Goal: Task Accomplishment & Management: Use online tool/utility

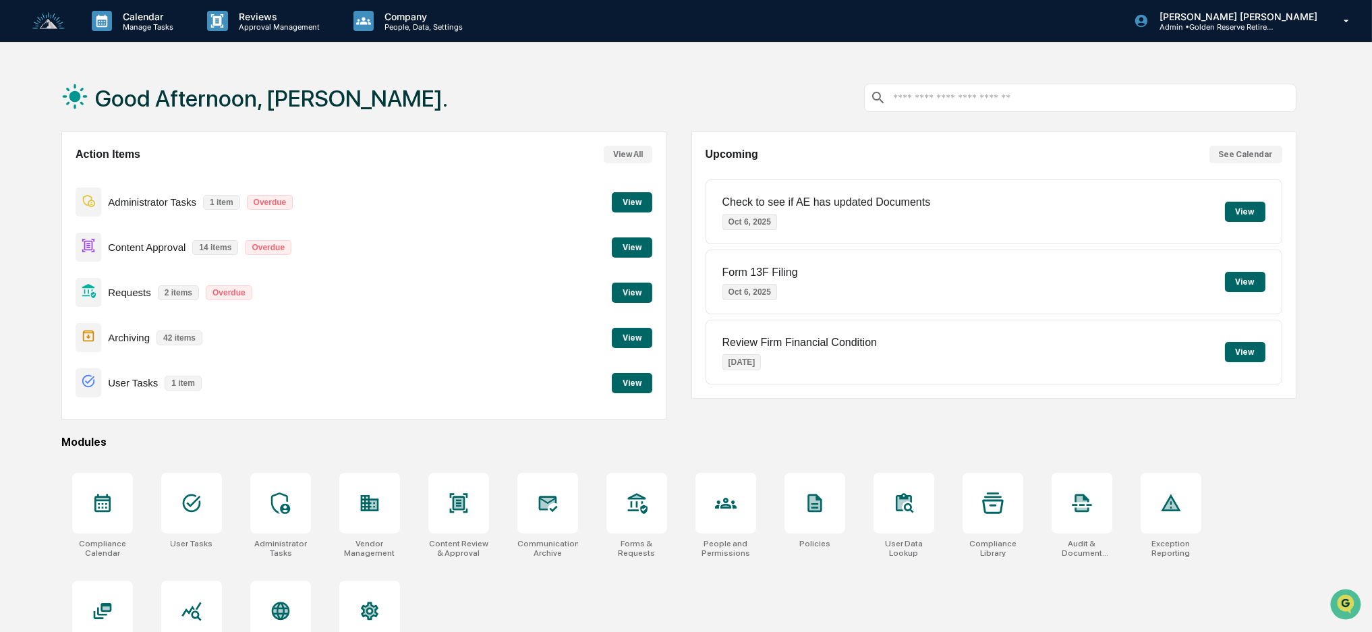
click at [639, 378] on button "View" at bounding box center [632, 383] width 40 height 20
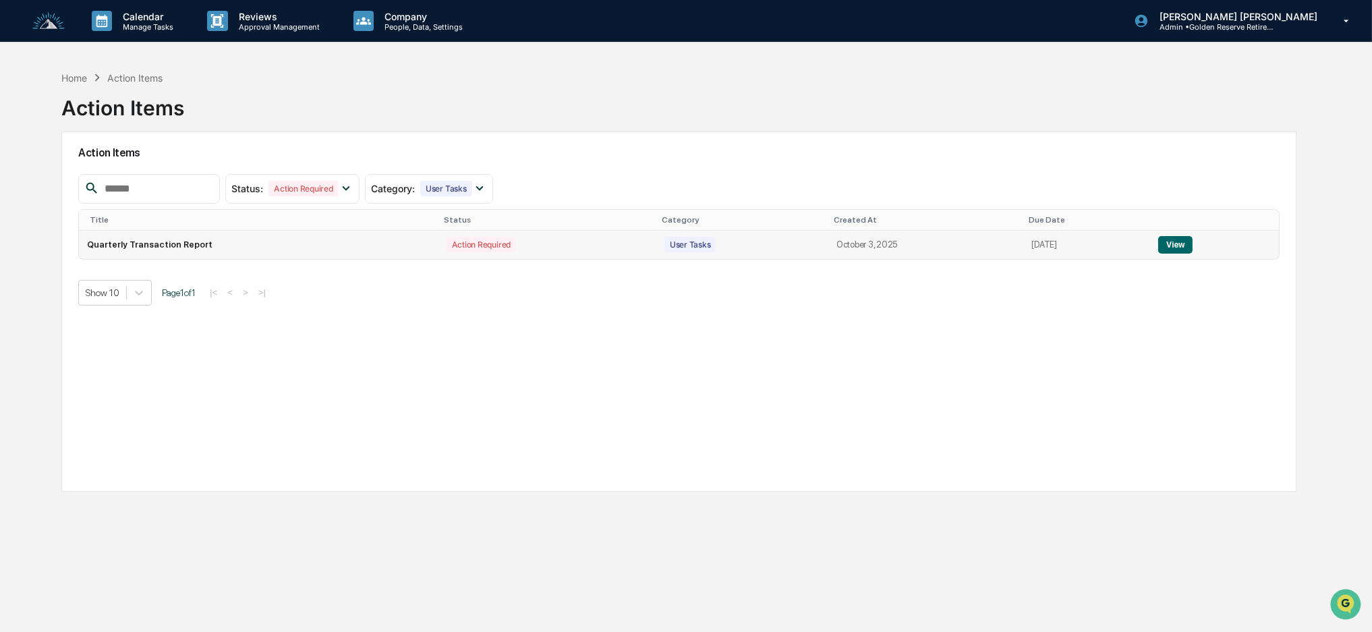
click at [1181, 239] on button "View" at bounding box center [1175, 245] width 34 height 18
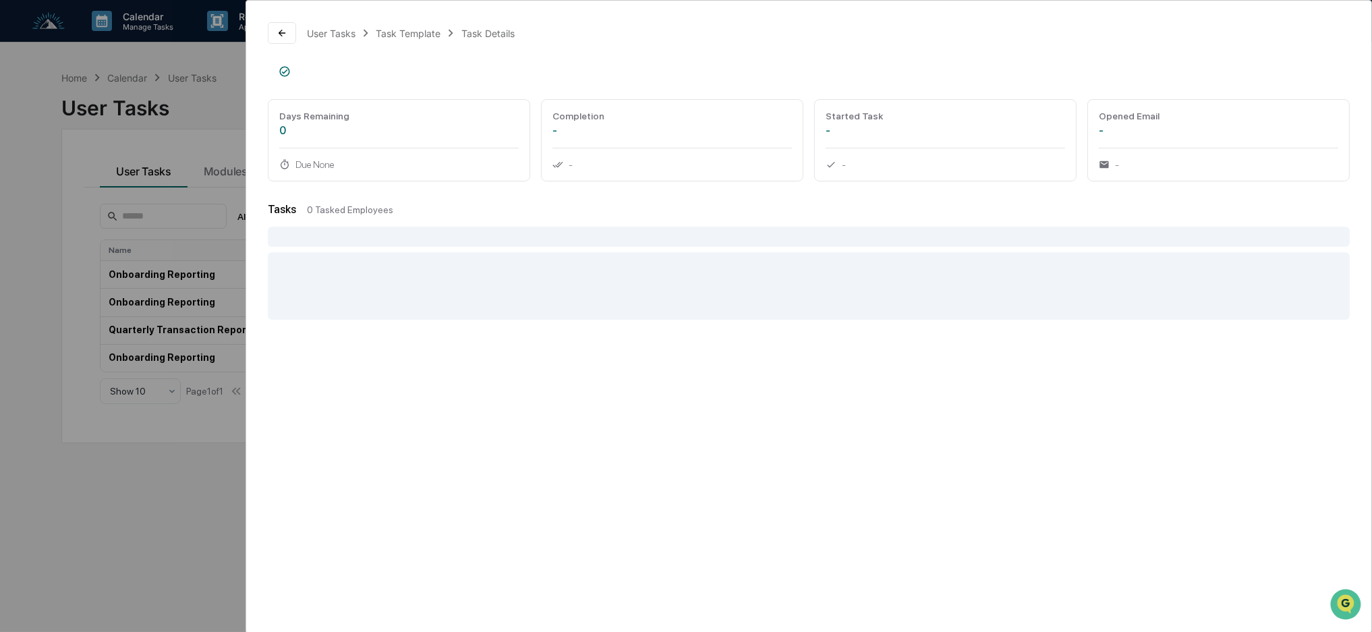
click at [144, 211] on div "User Tasks Task Template Task Details Days Remaining 0 Due None Completion - - …" at bounding box center [686, 316] width 1372 height 632
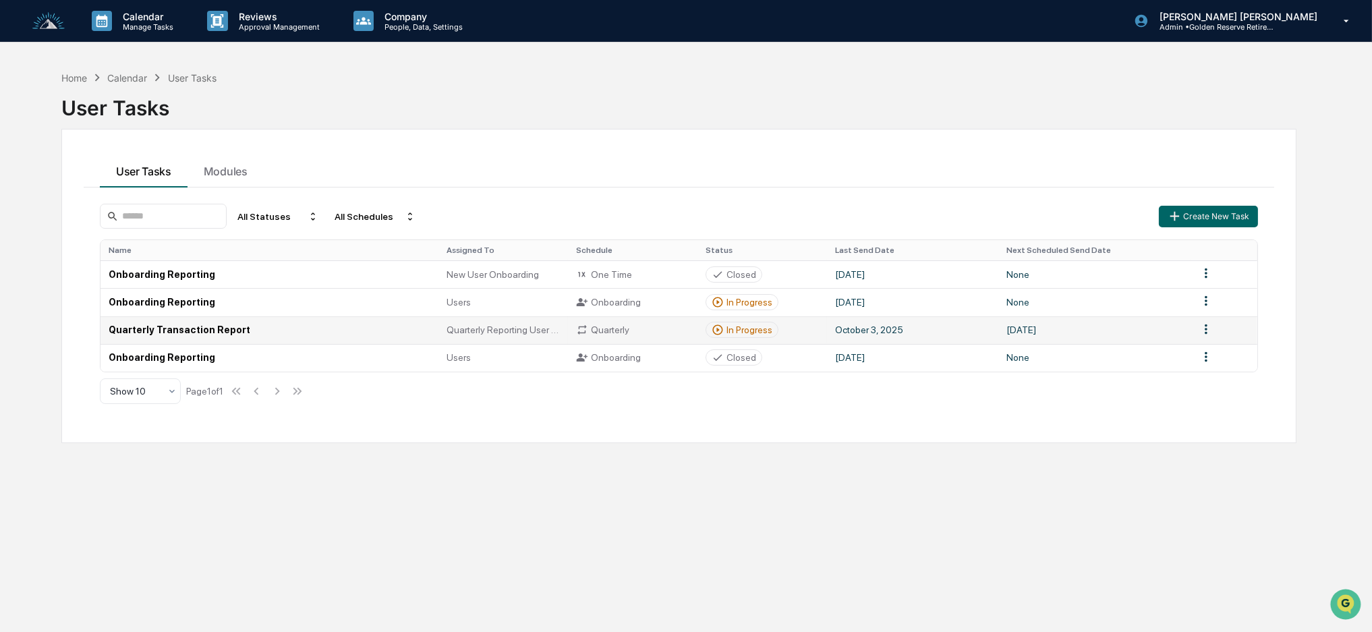
click at [753, 331] on div "In Progress" at bounding box center [749, 329] width 46 height 11
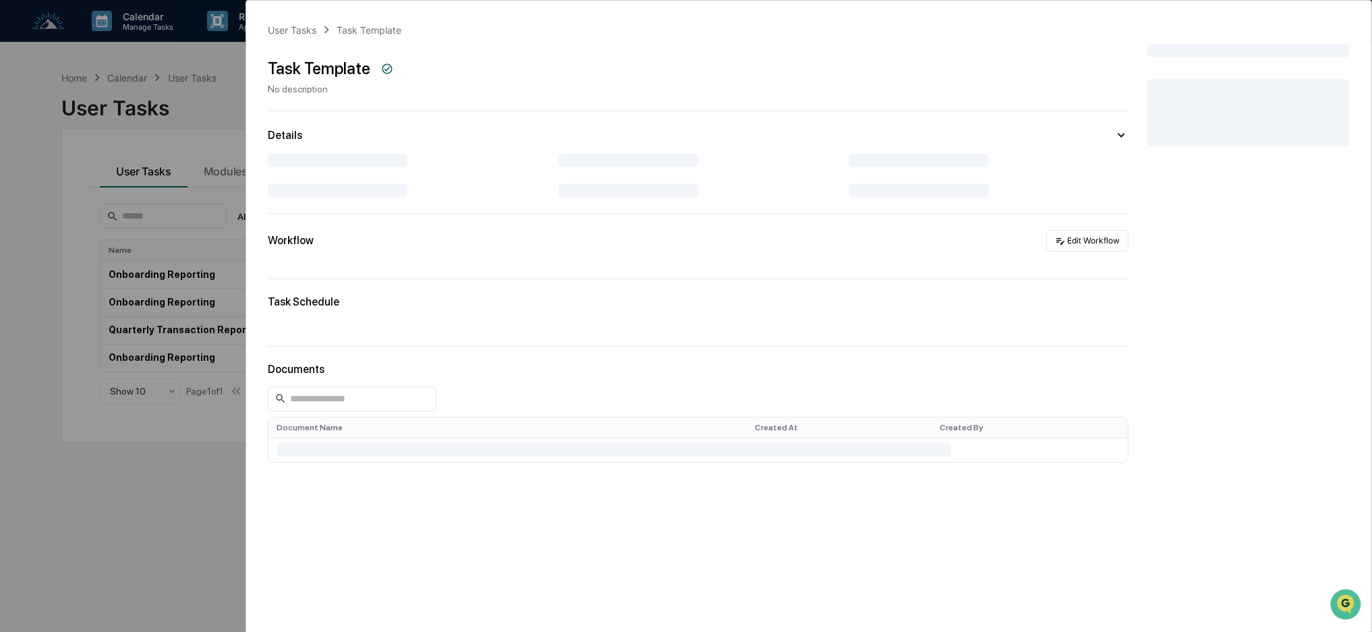
click at [121, 478] on div "User Tasks Task Template Task Template No description Details Workflow Edit Wor…" at bounding box center [686, 316] width 1372 height 632
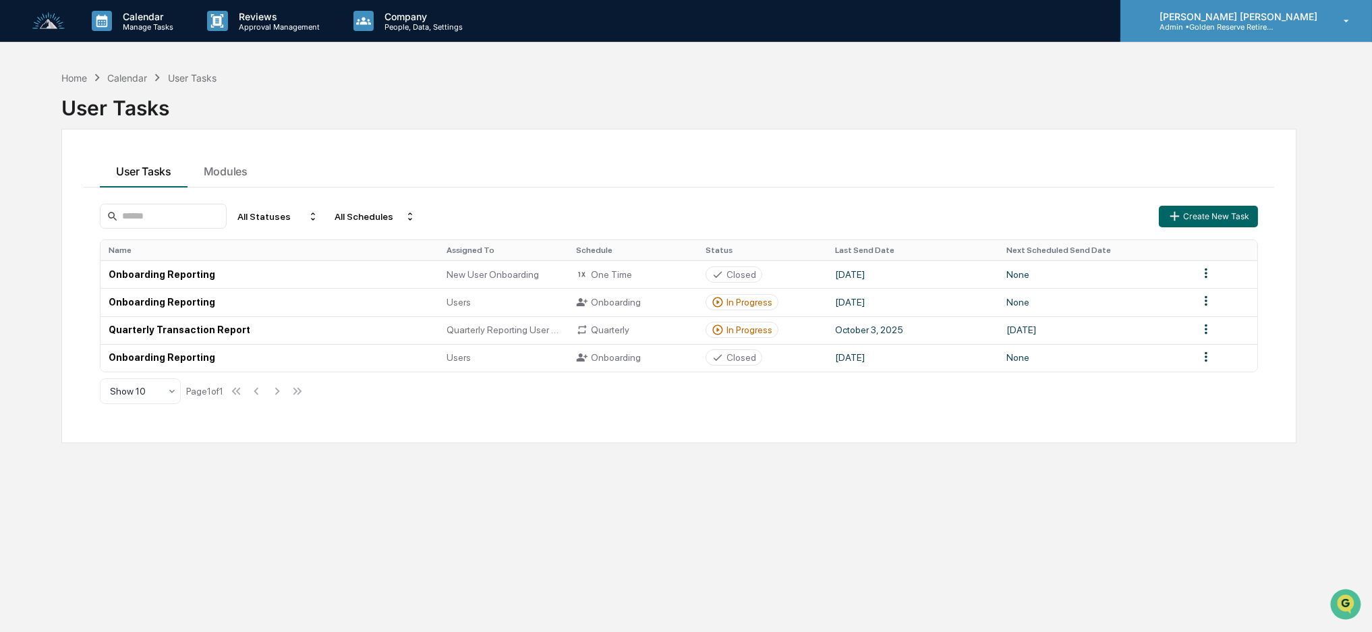
click at [1283, 32] on div "[PERSON_NAME] [PERSON_NAME] Admin • Golden Reserve Retirement" at bounding box center [1246, 21] width 252 height 42
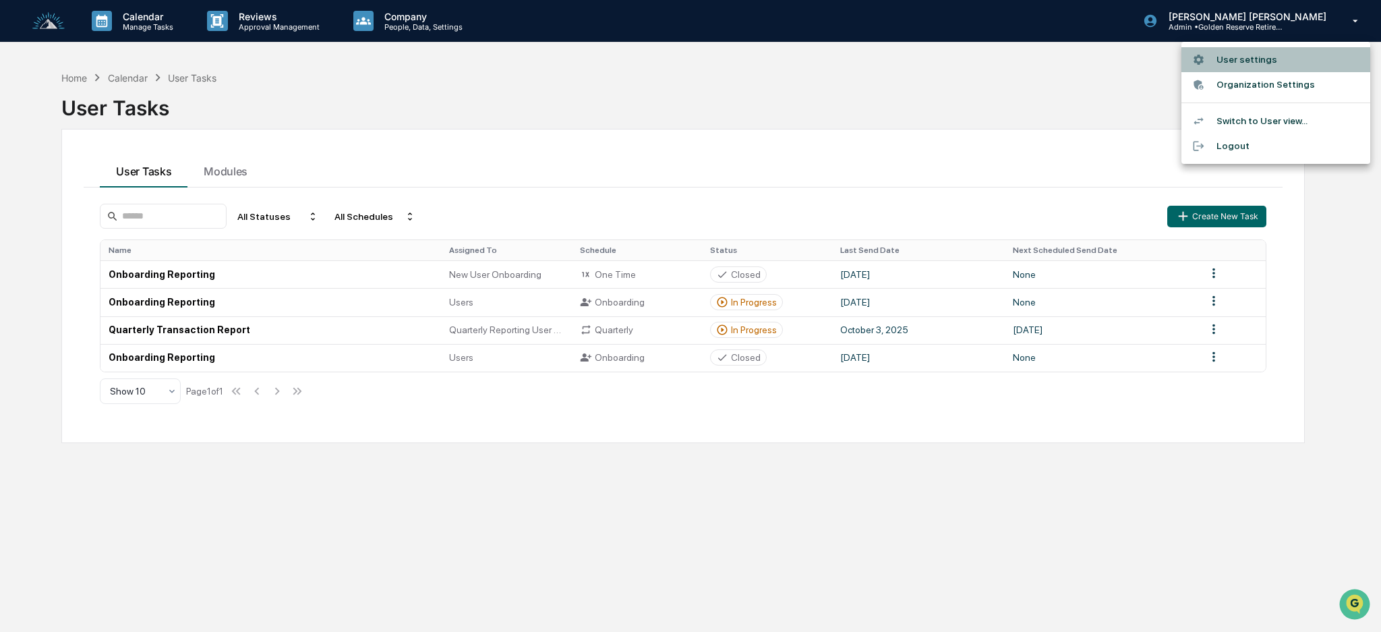
click at [1268, 55] on li "User settings" at bounding box center [1276, 59] width 189 height 25
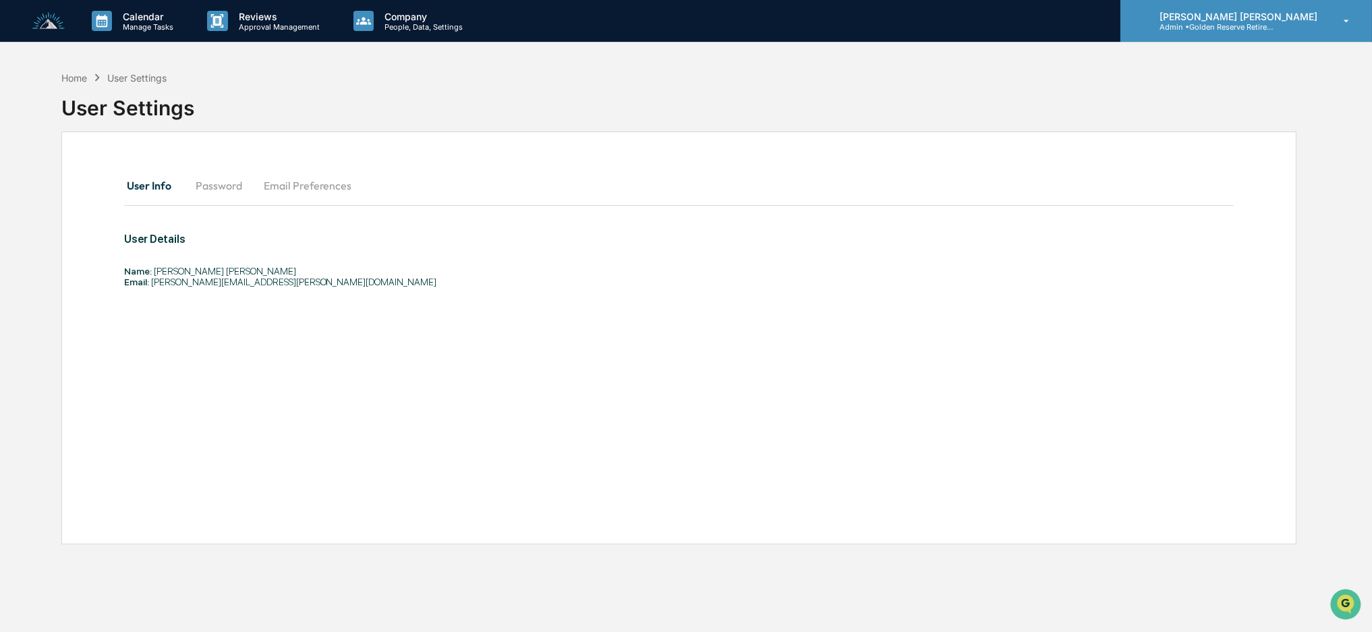
click at [1274, 24] on p "Admin • Golden Reserve Retirement" at bounding box center [1211, 26] width 125 height 9
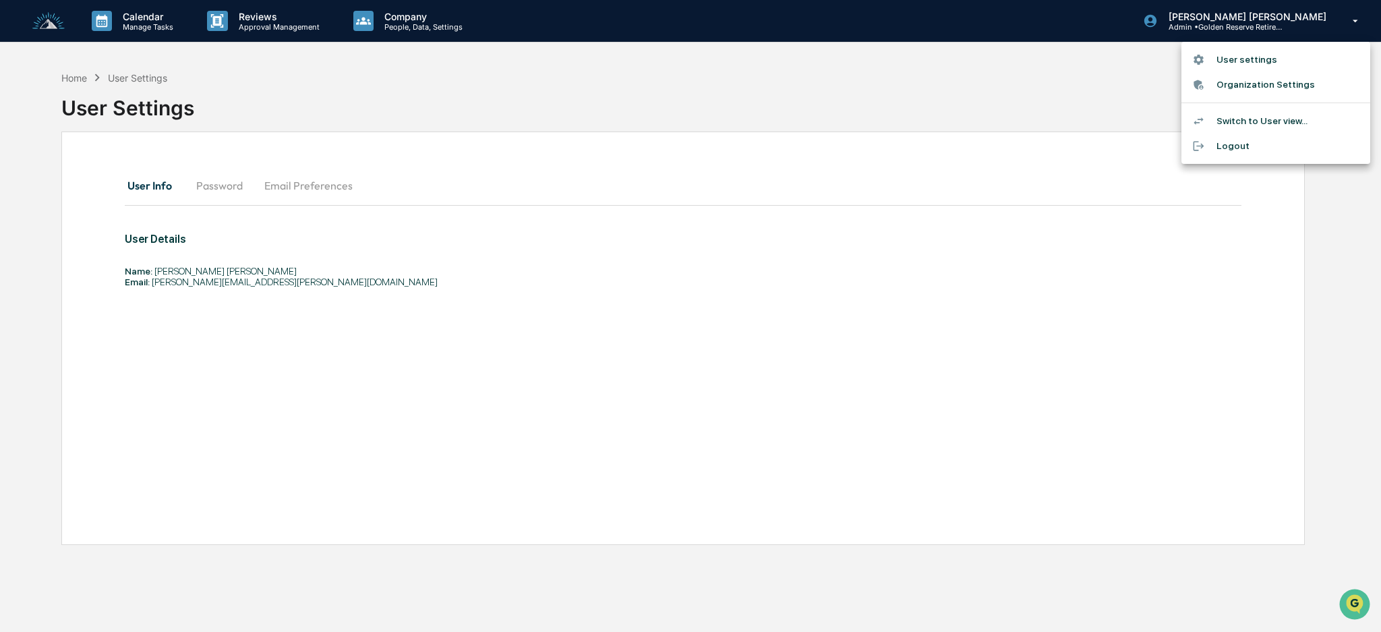
click at [1261, 116] on li "Switch to User view..." at bounding box center [1276, 121] width 189 height 25
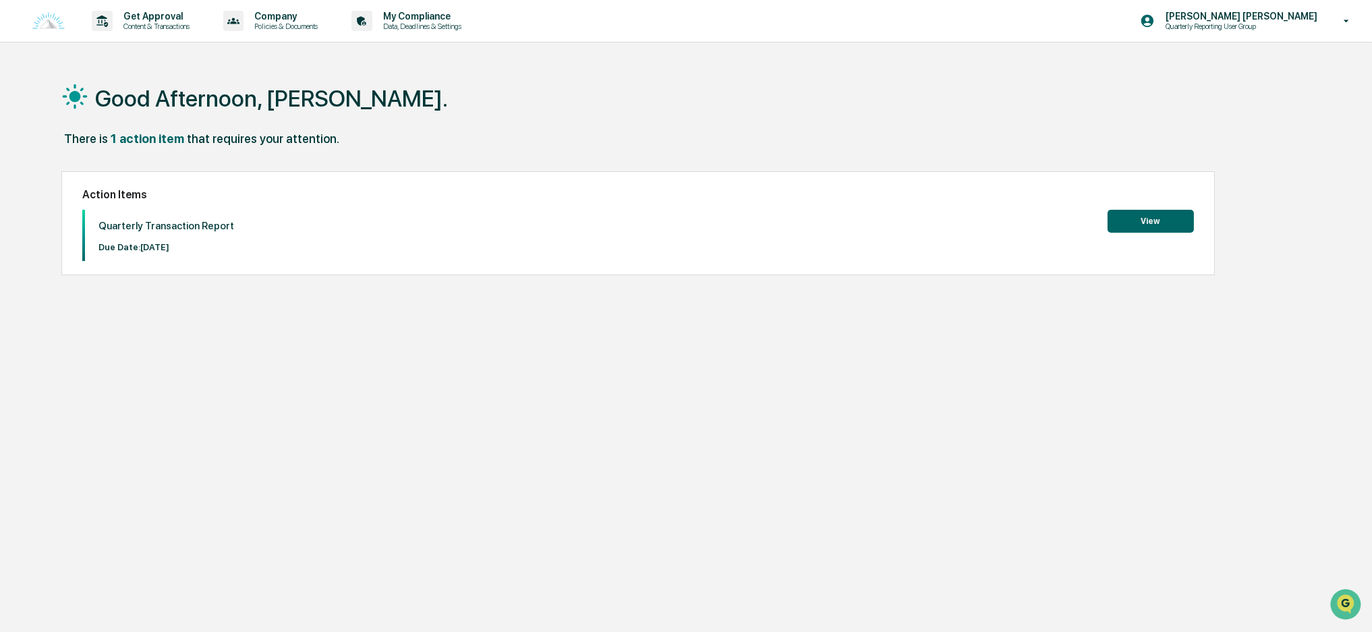
click at [1163, 220] on button "View" at bounding box center [1151, 221] width 86 height 23
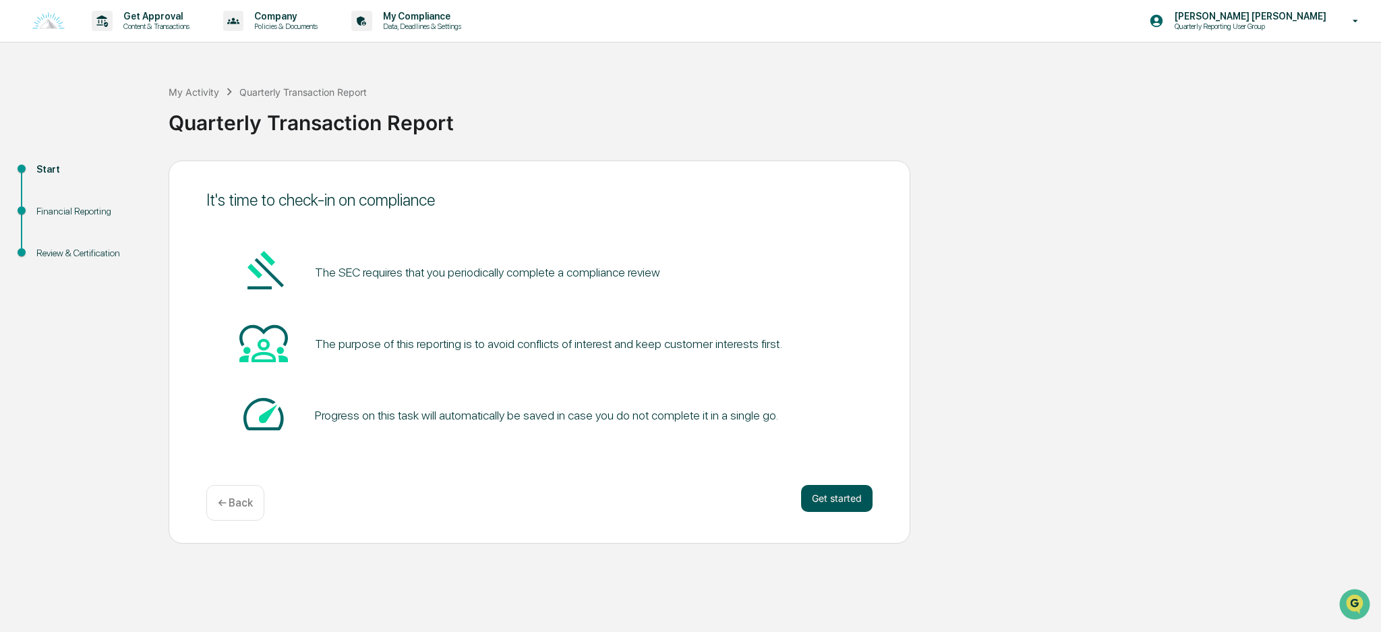
click at [844, 505] on button "Get started" at bounding box center [837, 498] width 72 height 27
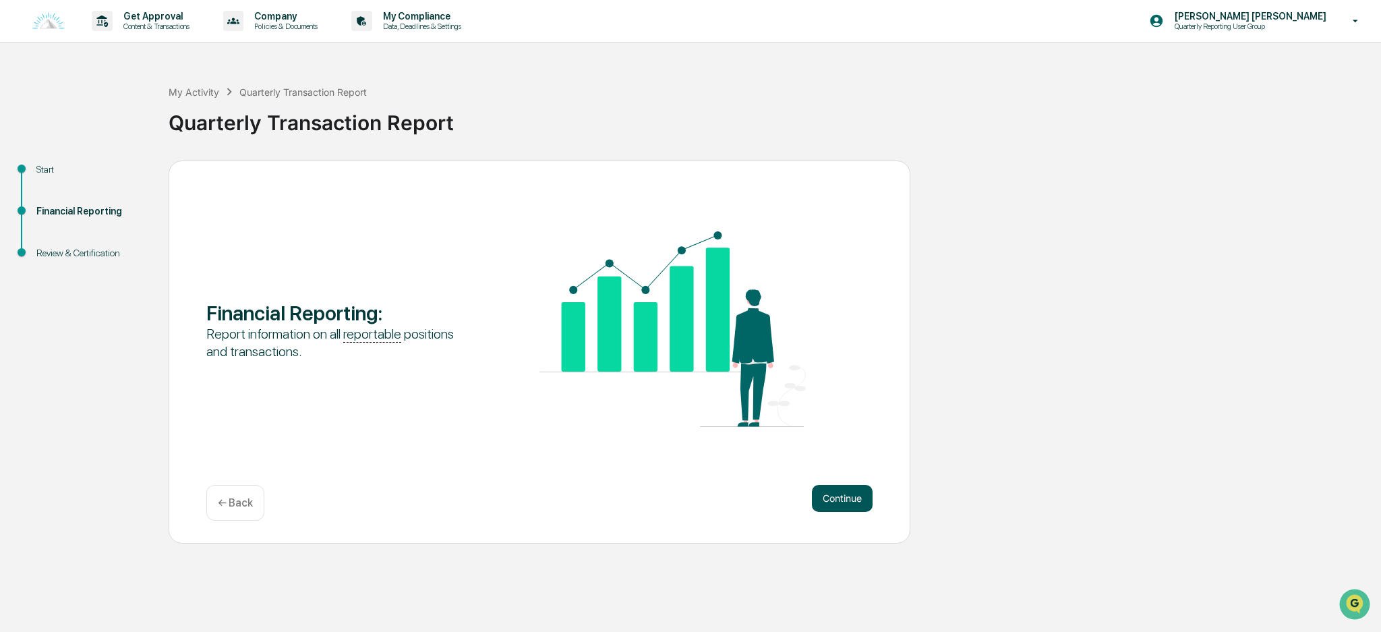
click at [838, 496] on button "Continue" at bounding box center [842, 498] width 61 height 27
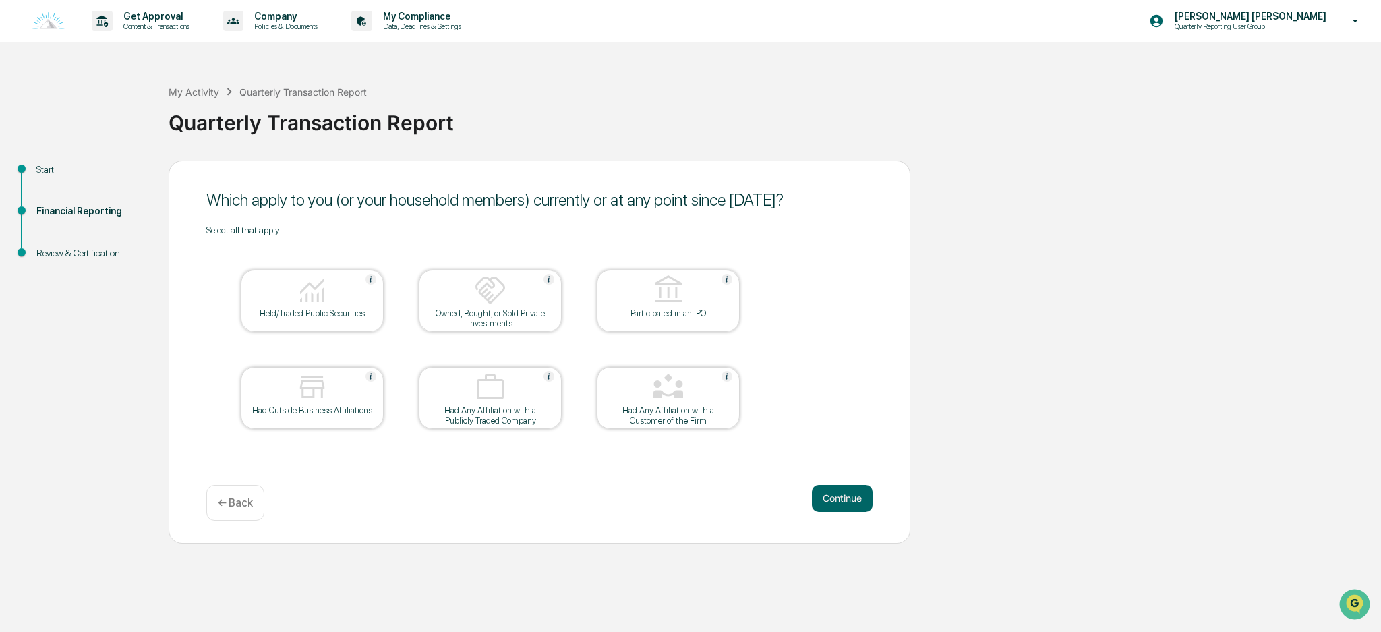
click at [333, 294] on div at bounding box center [312, 291] width 135 height 34
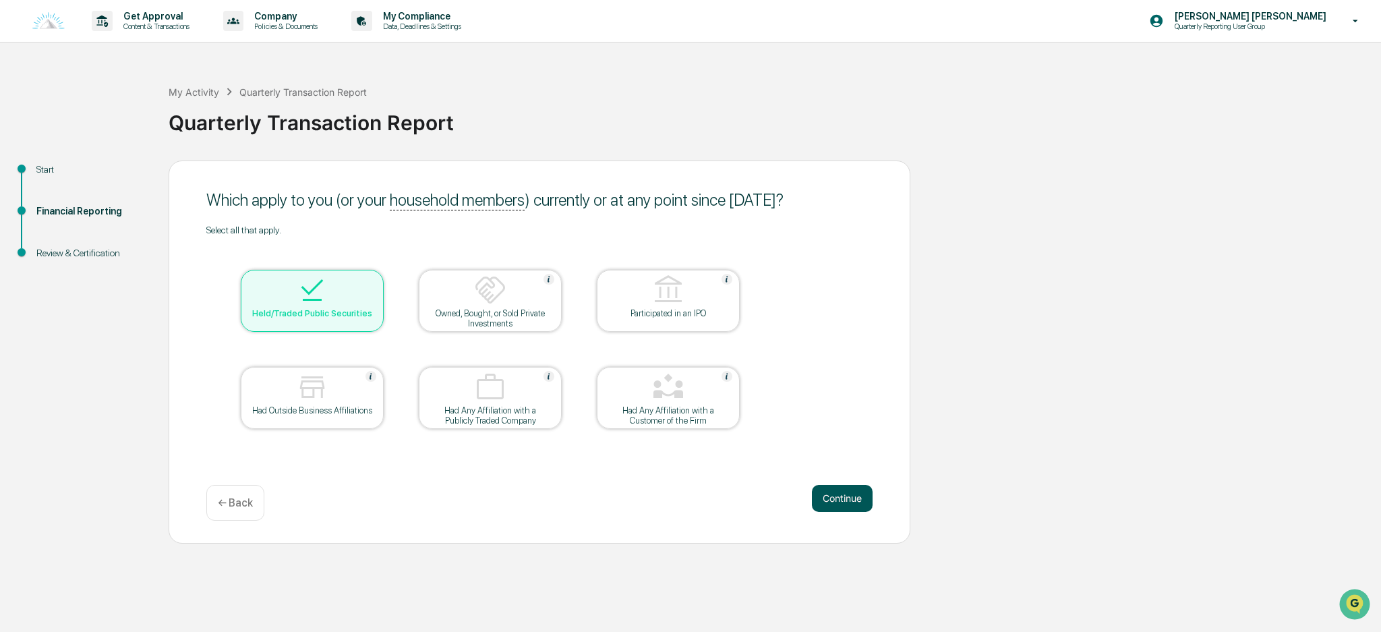
click at [851, 496] on button "Continue" at bounding box center [842, 498] width 61 height 27
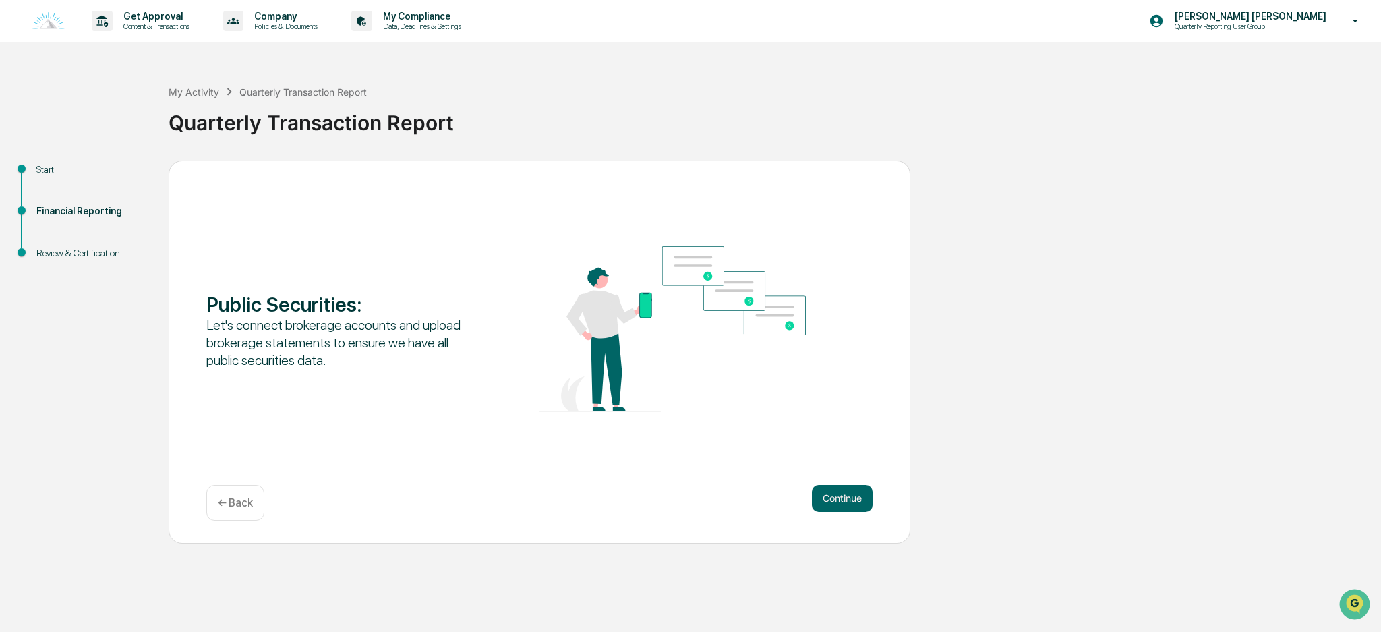
click at [851, 496] on button "Continue" at bounding box center [842, 498] width 61 height 27
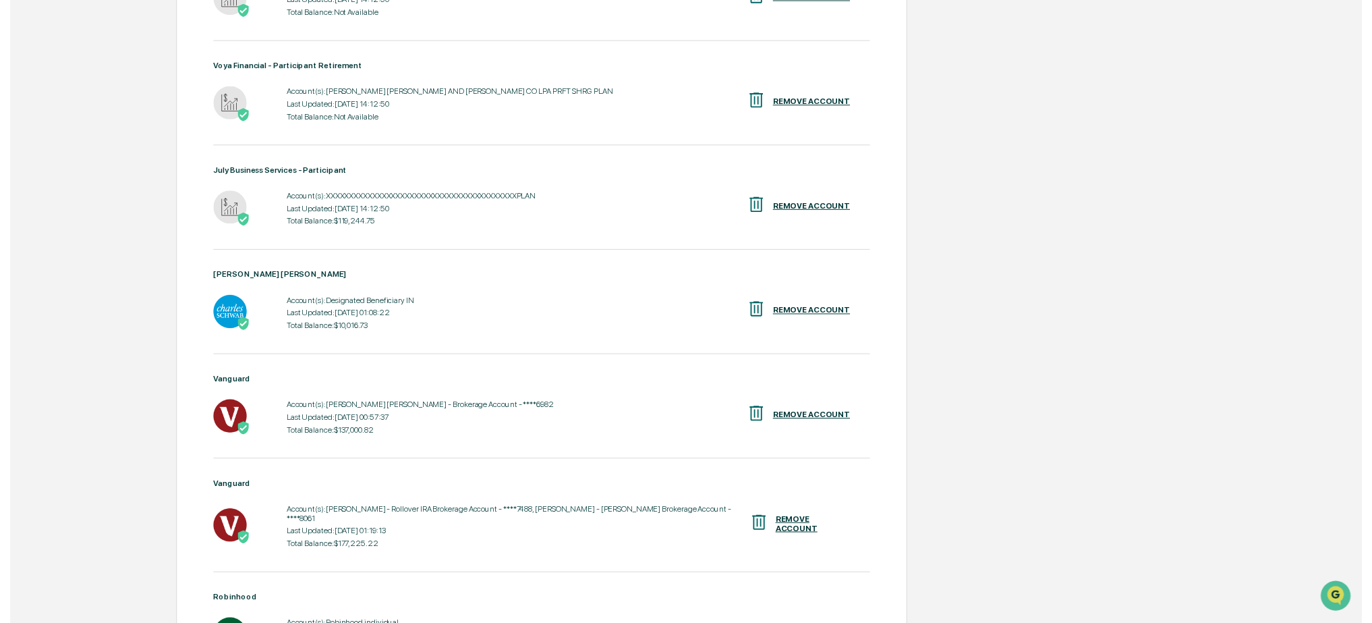
scroll to position [648, 0]
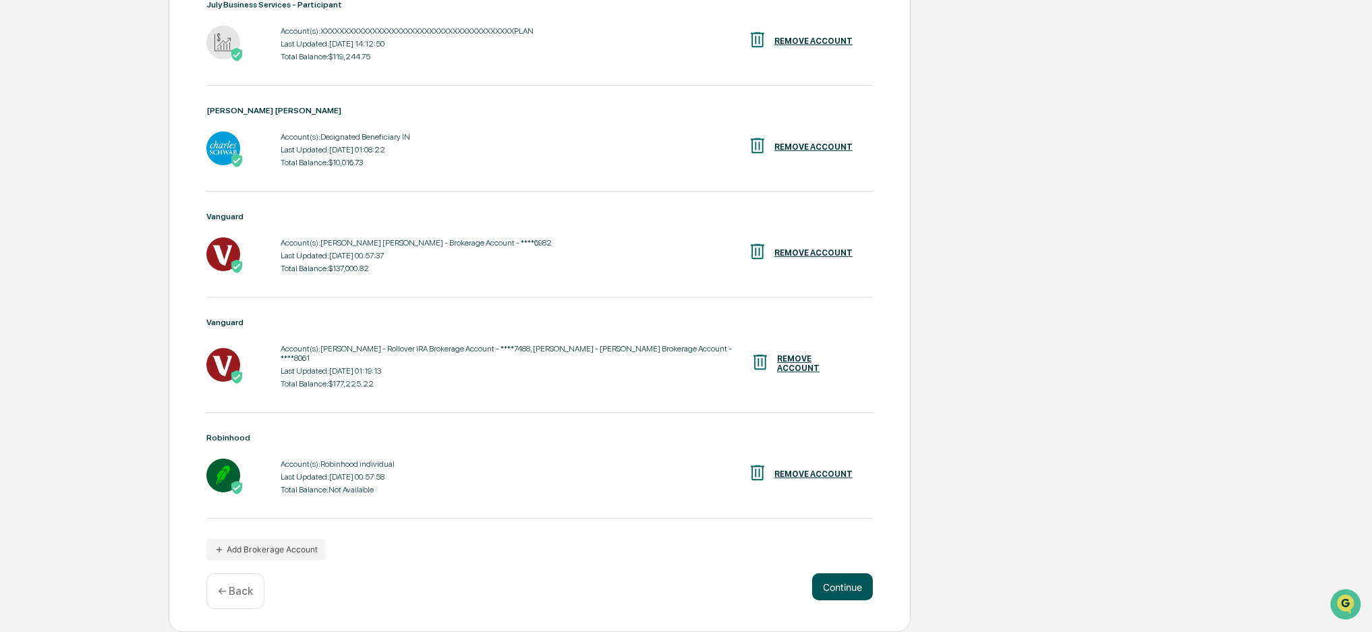
click at [840, 583] on button "Continue" at bounding box center [842, 586] width 61 height 27
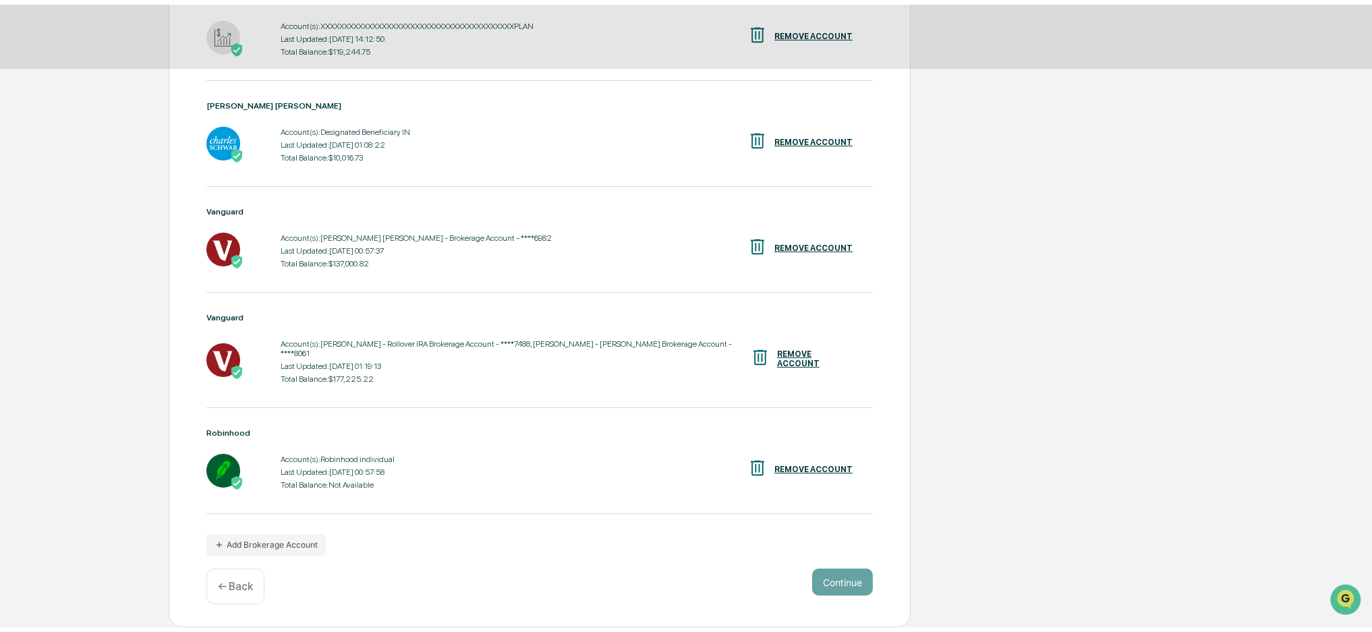
scroll to position [0, 0]
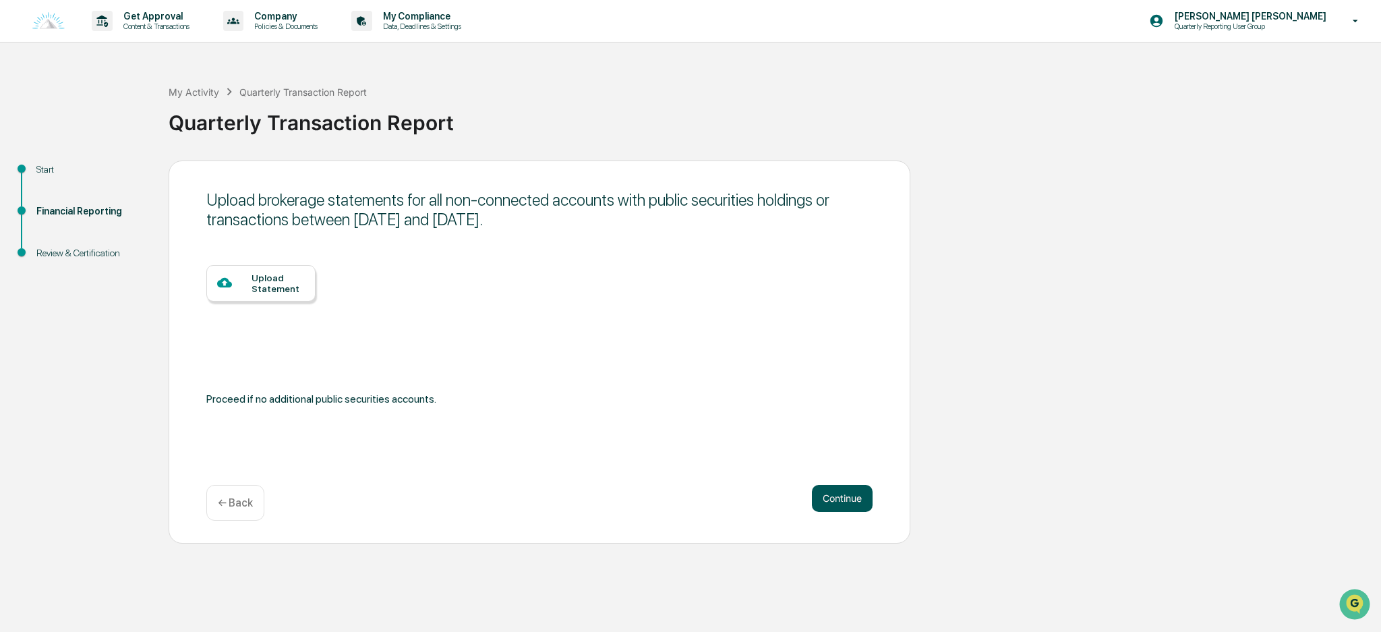
click at [845, 492] on button "Continue" at bounding box center [842, 498] width 61 height 27
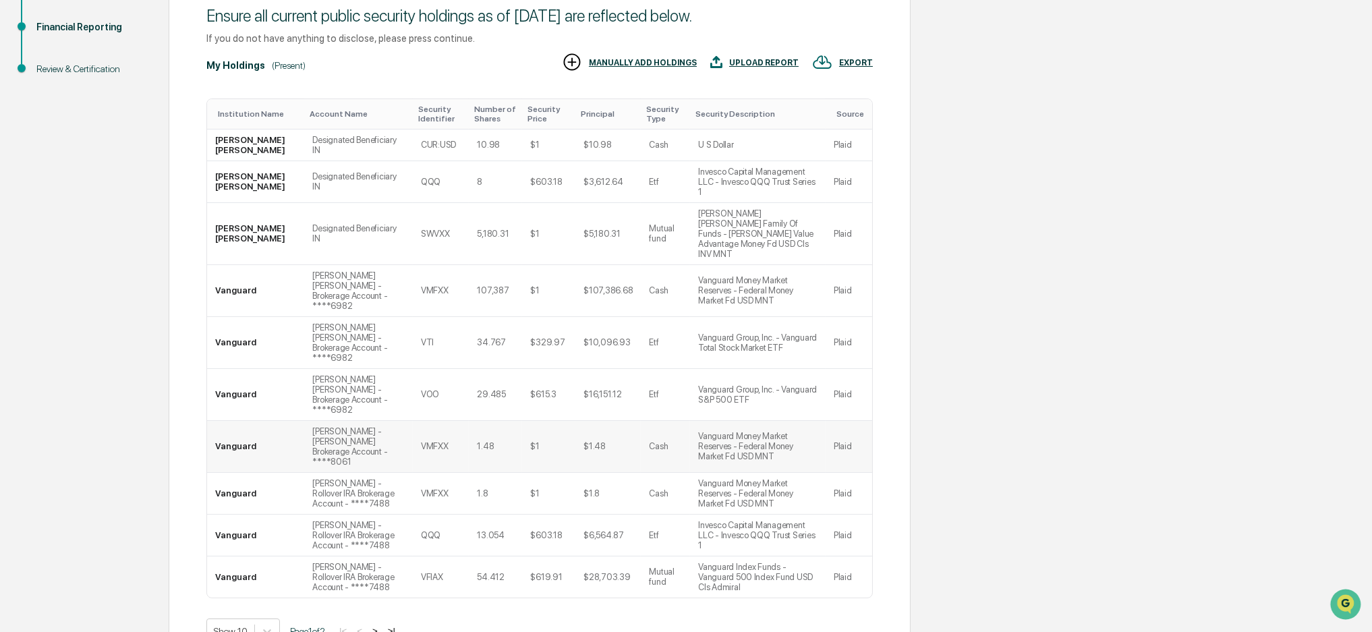
scroll to position [185, 0]
click at [382, 625] on button ">" at bounding box center [374, 630] width 13 height 11
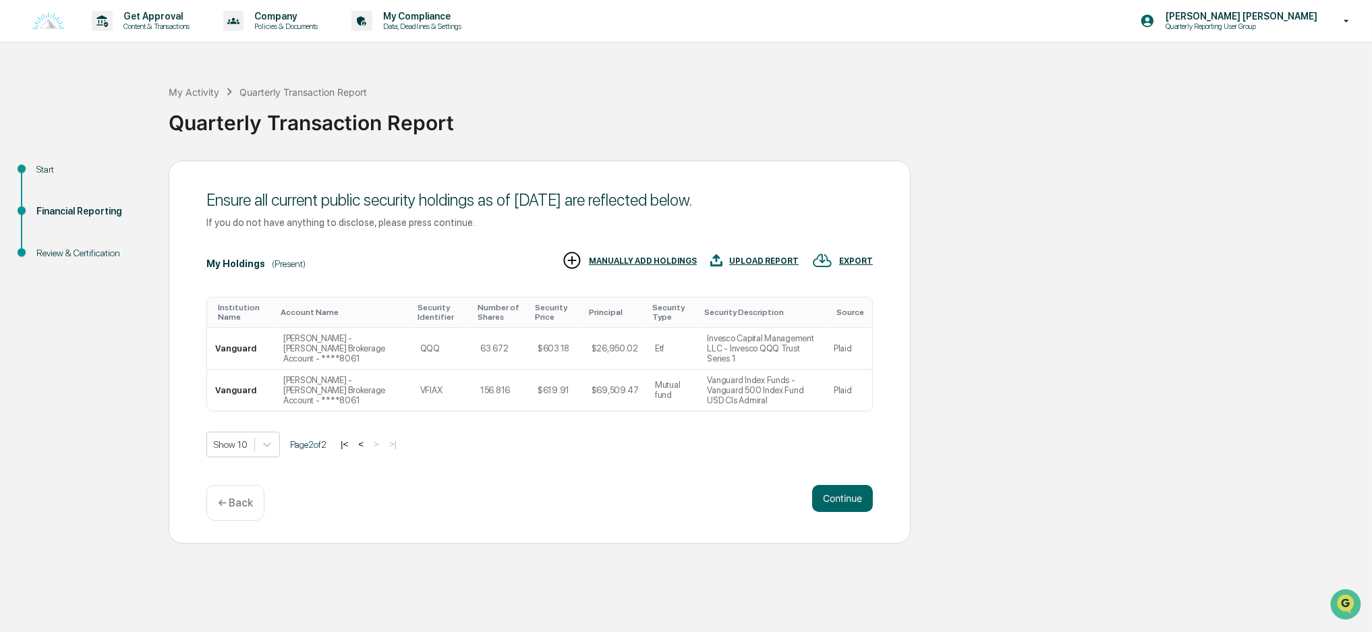
scroll to position [0, 0]
click at [846, 494] on button "Continue" at bounding box center [842, 498] width 61 height 27
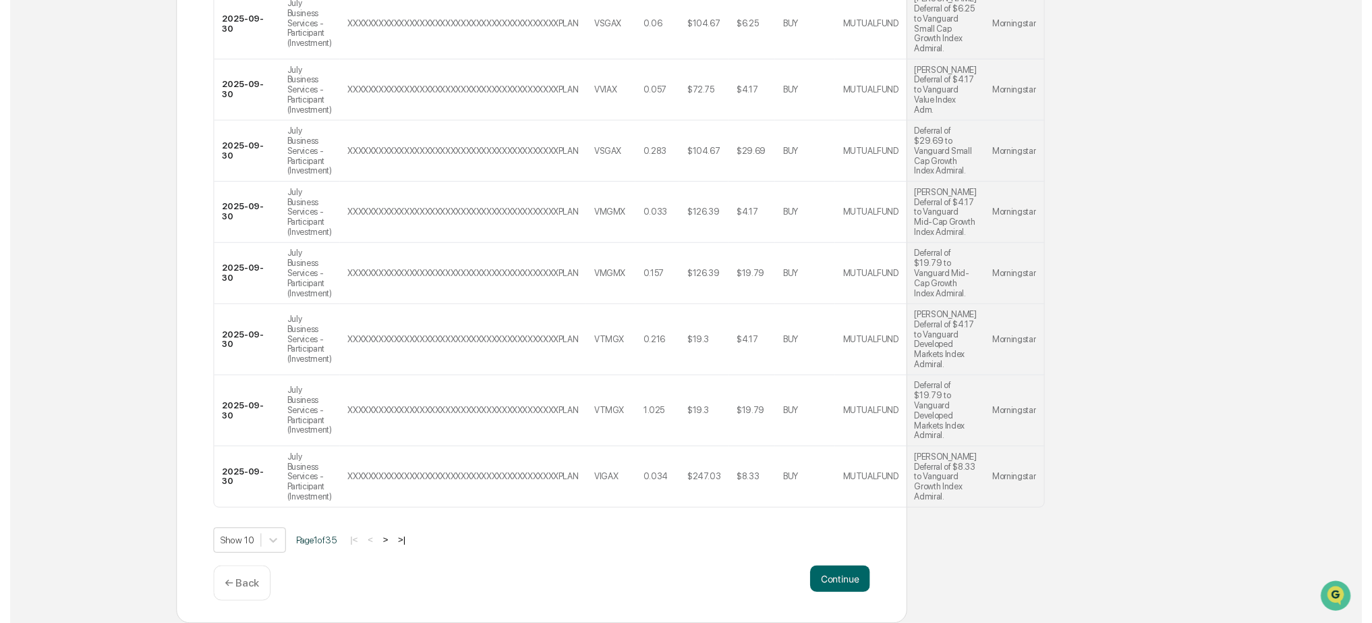
scroll to position [723, 0]
click at [851, 585] on button "Continue" at bounding box center [842, 586] width 61 height 27
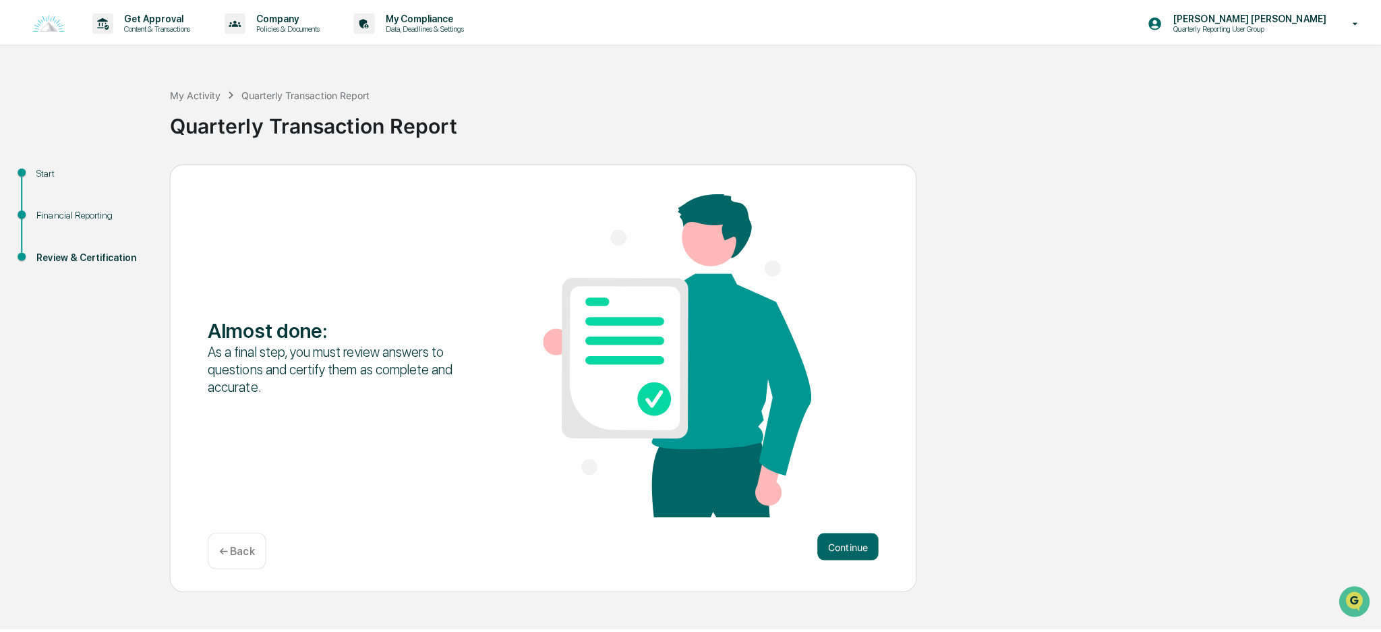
scroll to position [0, 0]
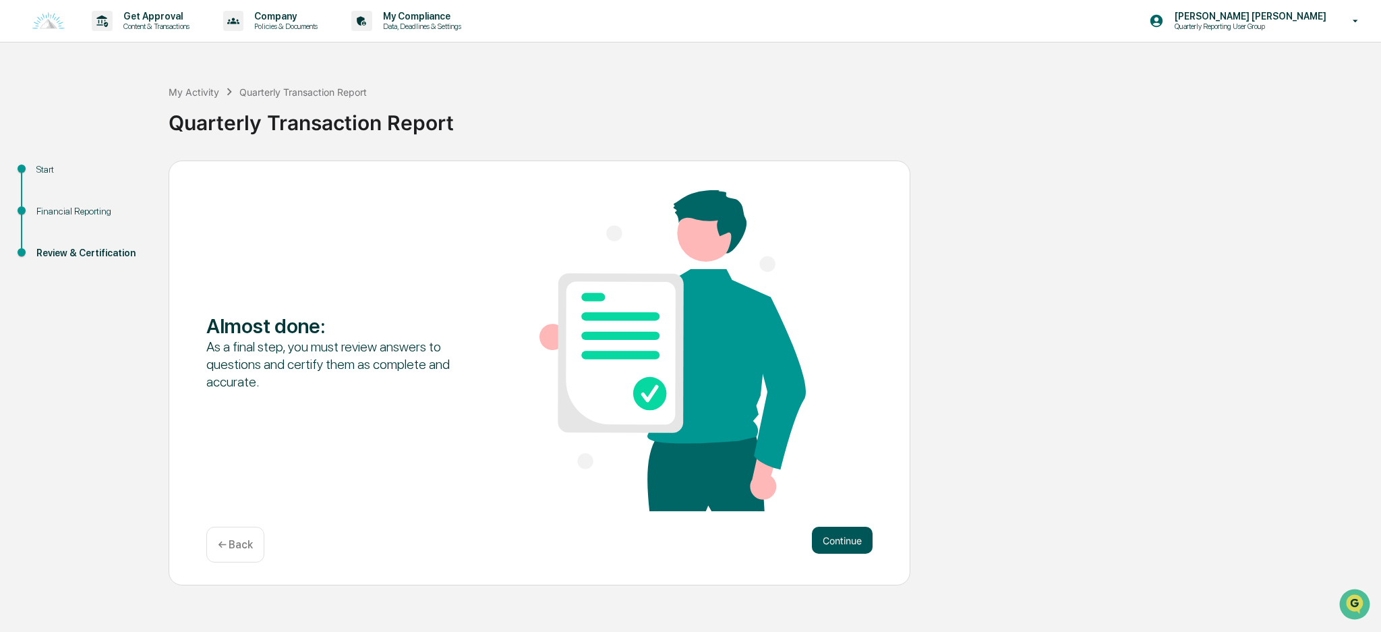
click at [840, 545] on button "Continue" at bounding box center [842, 540] width 61 height 27
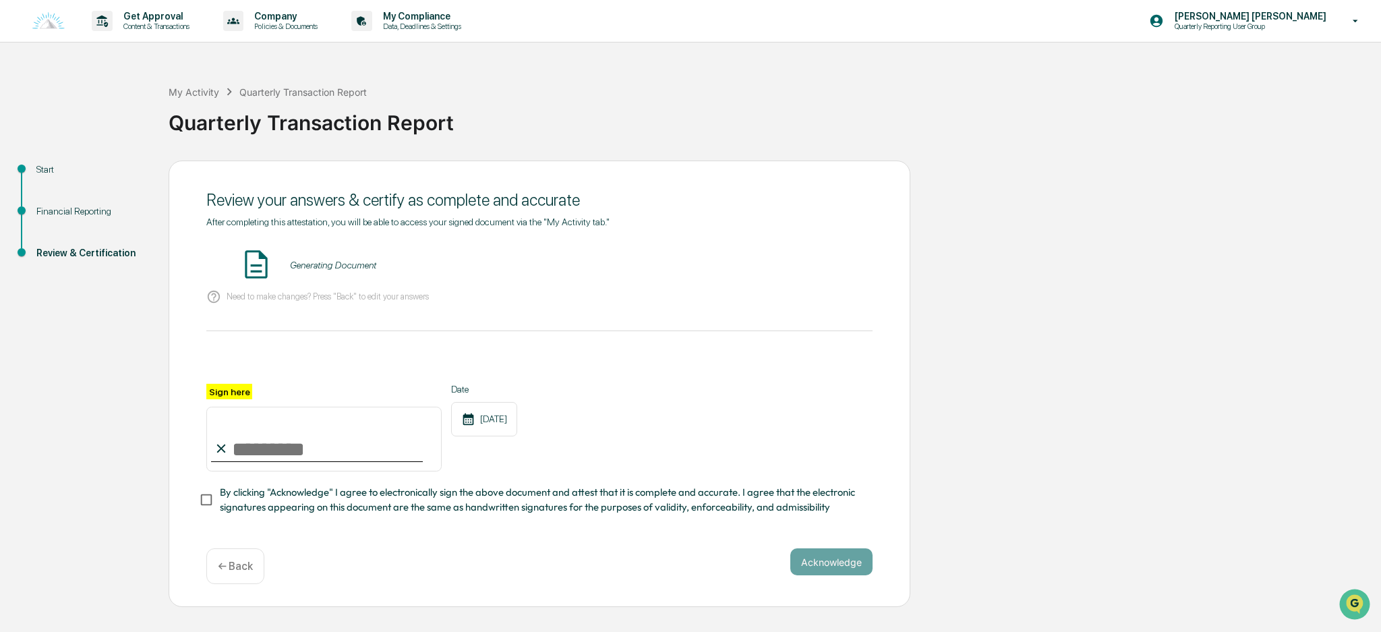
click at [270, 447] on input "Sign here" at bounding box center [323, 439] width 235 height 65
type input "**********"
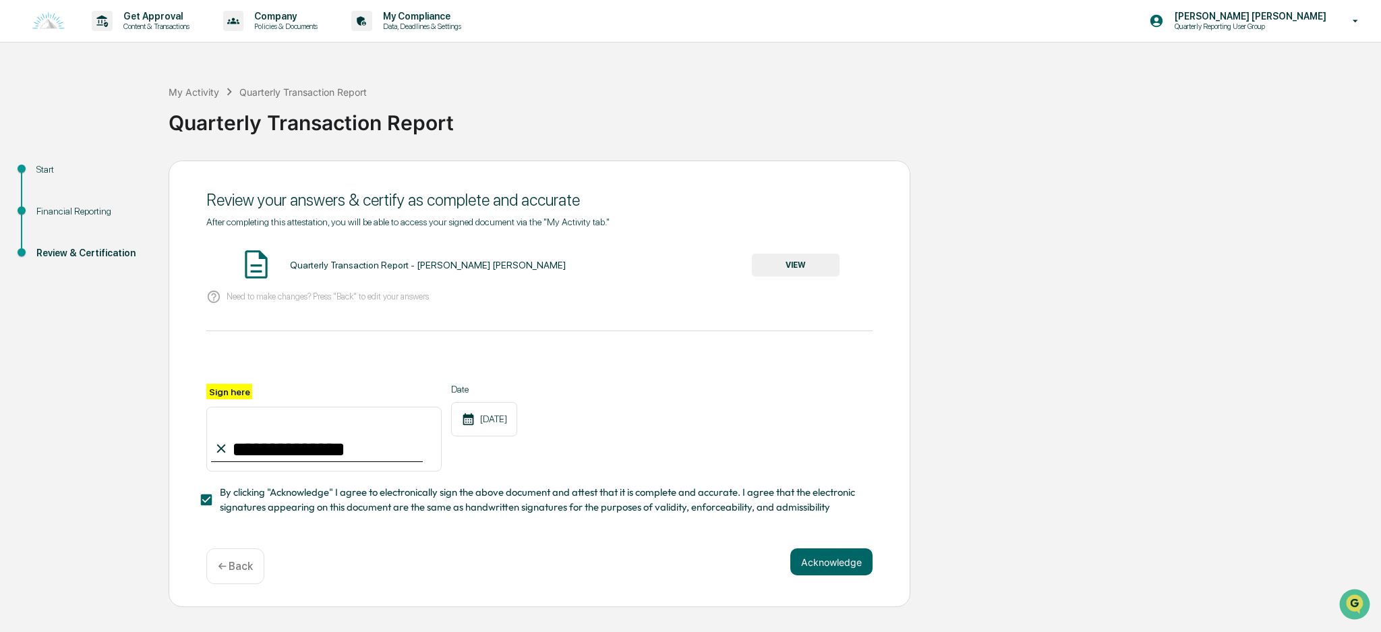
click at [833, 568] on button "Acknowledge" at bounding box center [832, 561] width 82 height 27
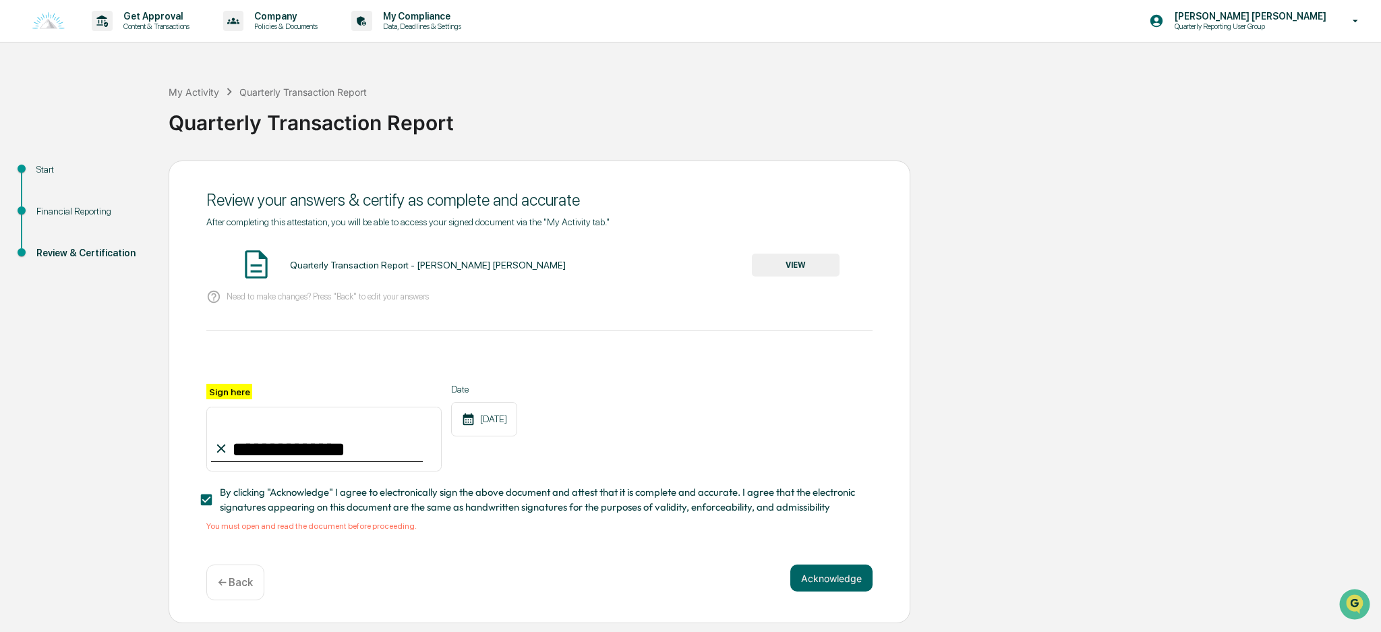
click at [801, 268] on button "VIEW" at bounding box center [796, 265] width 88 height 23
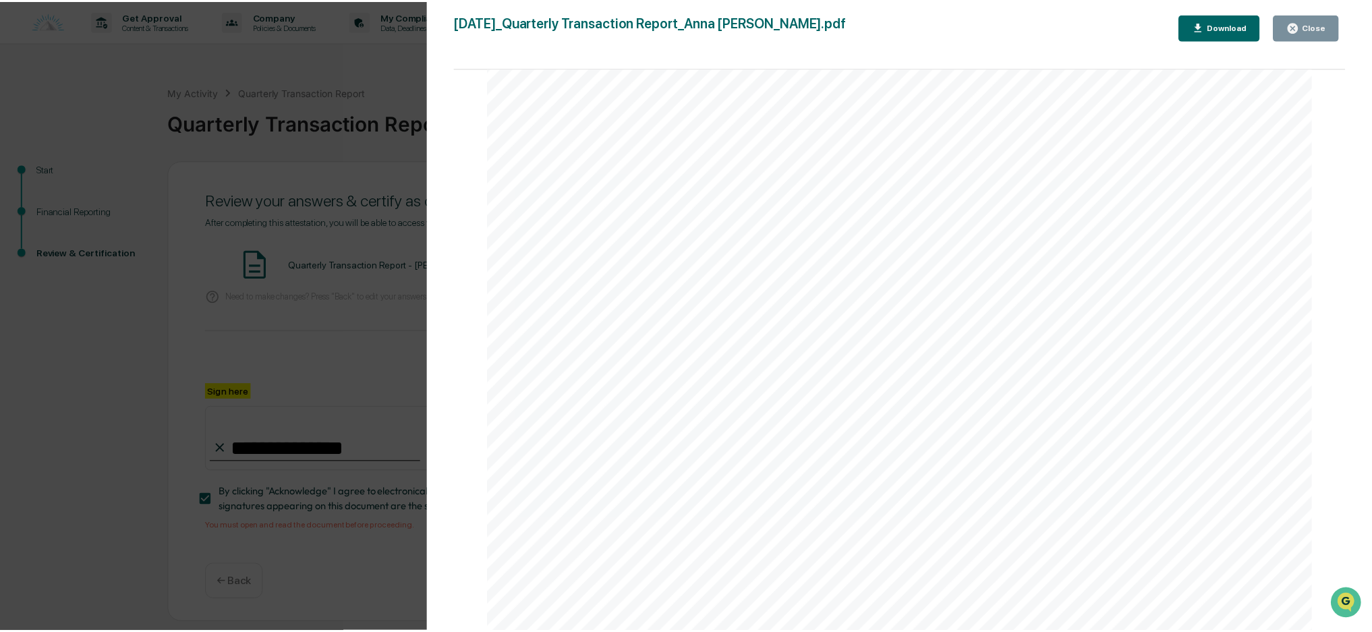
scroll to position [27456, 0]
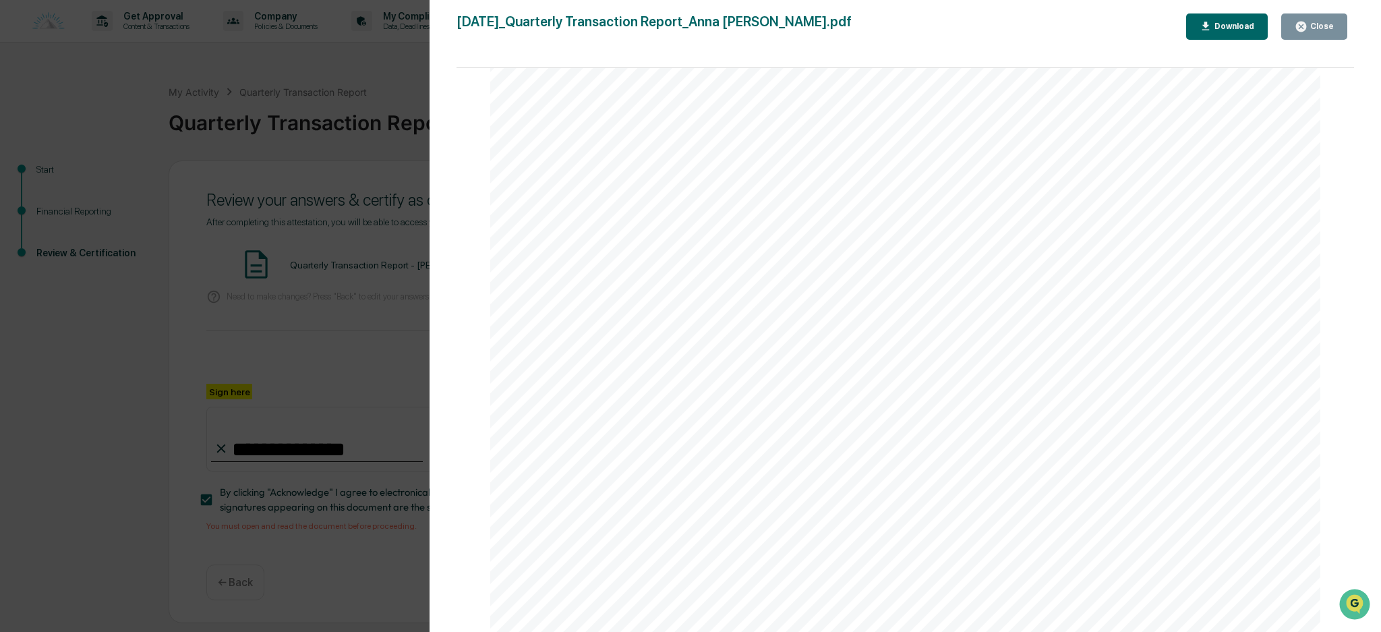
click at [1311, 28] on div "Close" at bounding box center [1321, 26] width 26 height 9
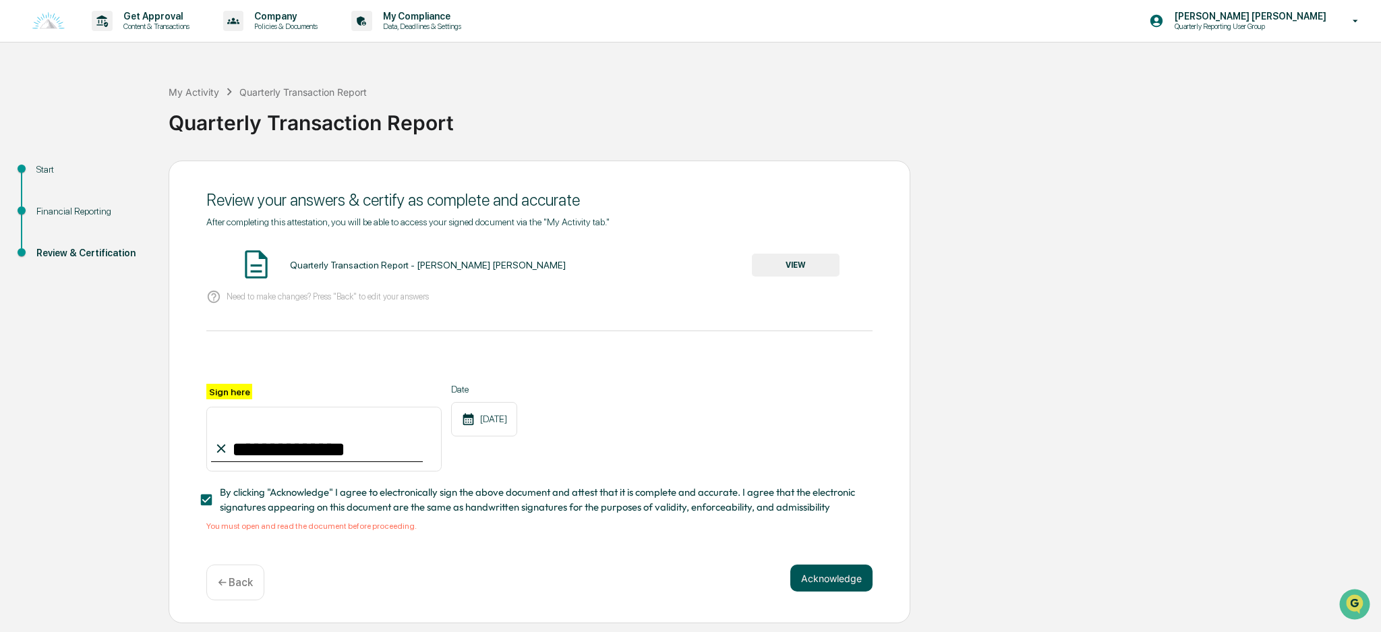
click at [850, 588] on button "Acknowledge" at bounding box center [832, 578] width 82 height 27
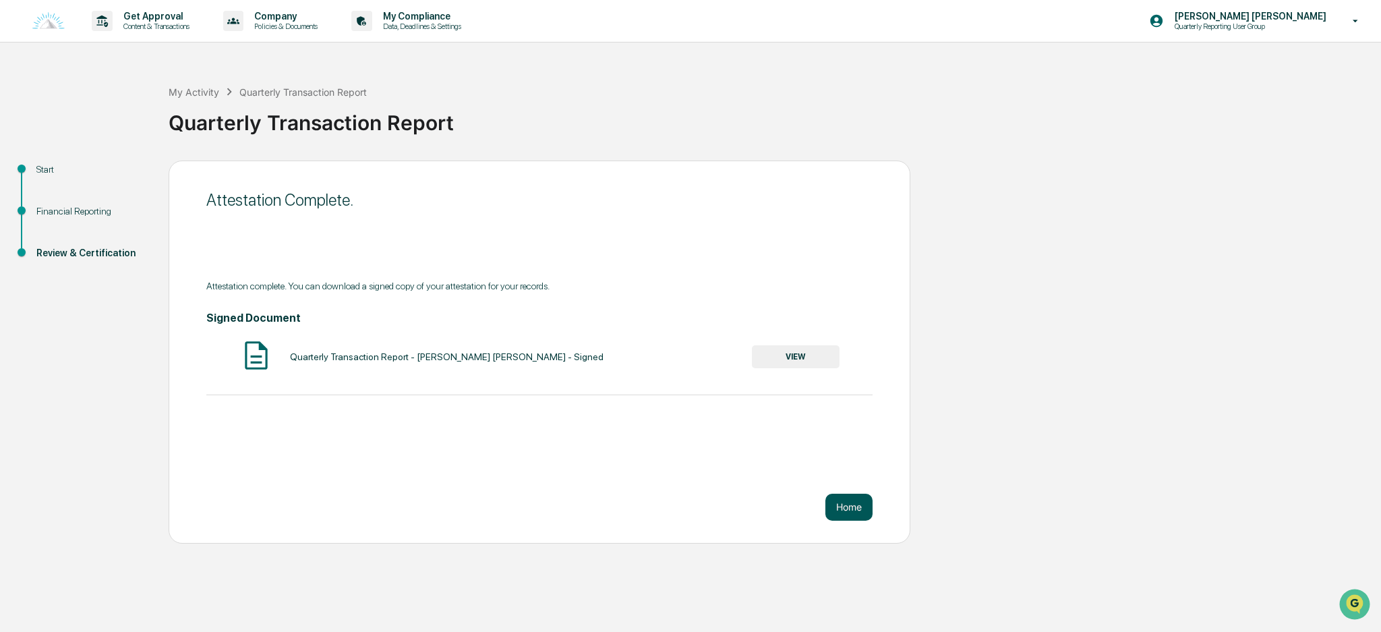
click at [853, 511] on button "Home" at bounding box center [849, 507] width 47 height 27
